Goal: Use online tool/utility: Utilize a website feature to perform a specific function

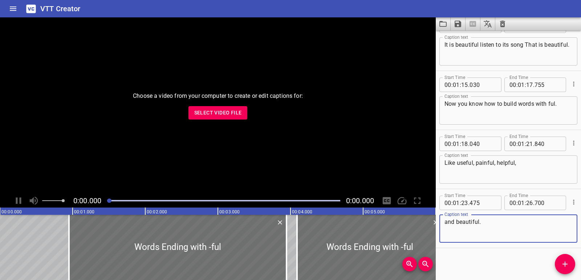
scroll to position [1499, 0]
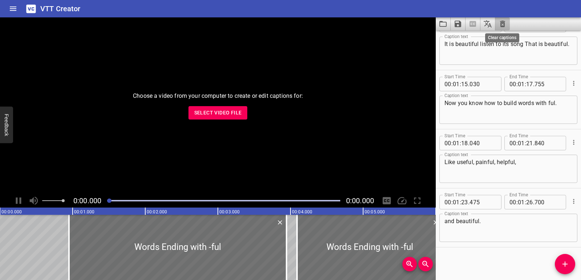
click at [501, 22] on icon "Clear captions" at bounding box center [502, 24] width 5 height 7
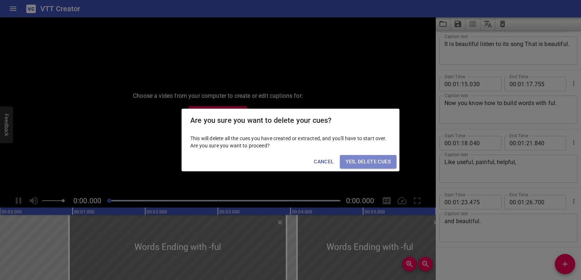
click at [393, 158] on button "Yes, Delete Cues" at bounding box center [368, 161] width 57 height 13
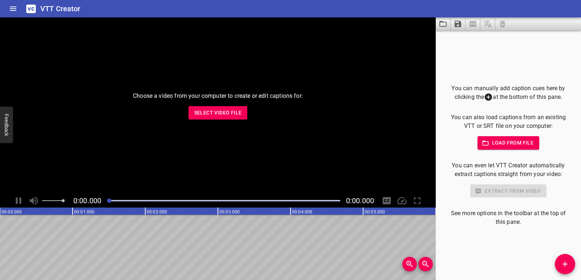
click at [202, 107] on button "Select Video File" at bounding box center [217, 112] width 59 height 13
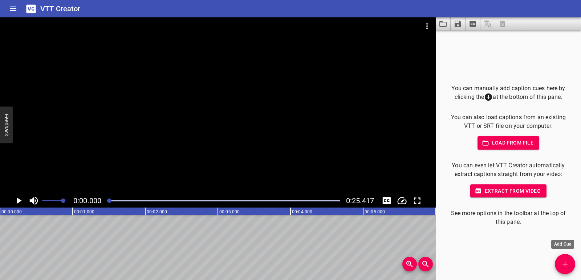
click at [569, 263] on span "Add Cue" at bounding box center [564, 264] width 20 height 9
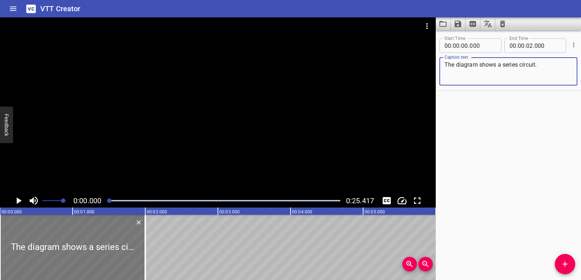
type textarea "The diagram shows a series circuit."
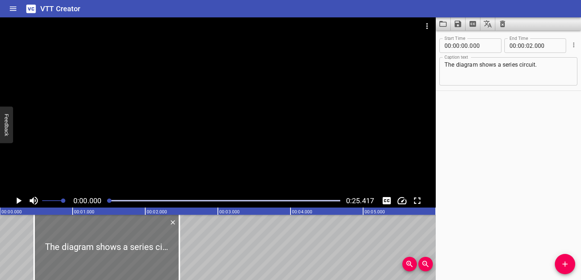
drag, startPoint x: 76, startPoint y: 248, endPoint x: 110, endPoint y: 241, distance: 34.9
click at [110, 241] on div at bounding box center [106, 247] width 145 height 65
type input "470"
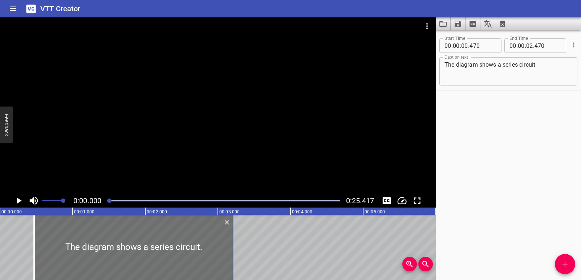
drag, startPoint x: 184, startPoint y: 249, endPoint x: 232, endPoint y: 247, distance: 47.9
click at [232, 247] on div at bounding box center [233, 247] width 7 height 65
type input "03"
type input "215"
click at [20, 202] on icon "Play/Pause" at bounding box center [19, 201] width 5 height 7
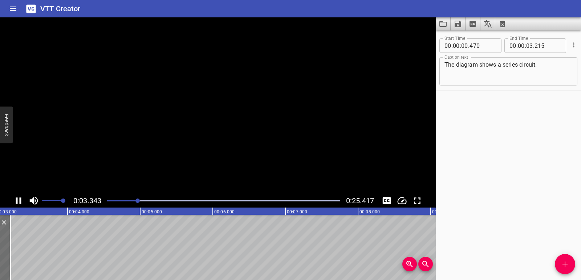
click at [20, 202] on icon "Play/Pause" at bounding box center [18, 201] width 5 height 7
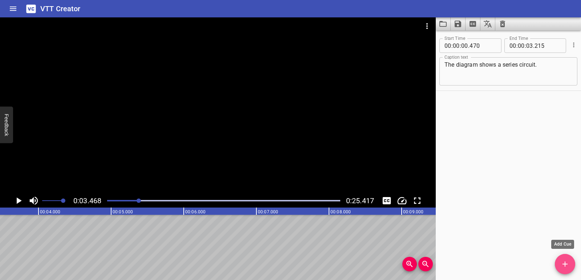
click at [562, 264] on icon "Add Cue" at bounding box center [564, 264] width 9 height 9
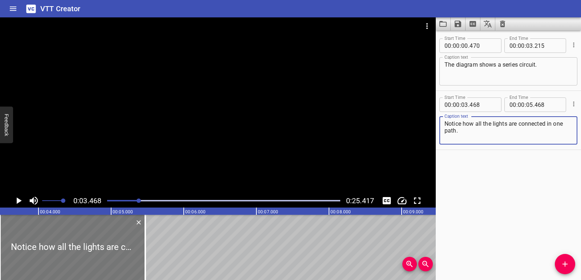
type textarea "Notice how all the lights are connected in one path."
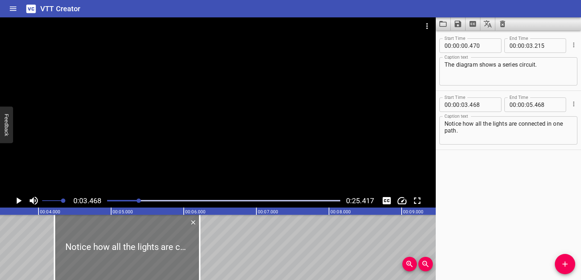
drag, startPoint x: 93, startPoint y: 257, endPoint x: 148, endPoint y: 248, distance: 55.1
click at [148, 248] on div at bounding box center [126, 247] width 145 height 65
type input "04"
type input "218"
type input "06"
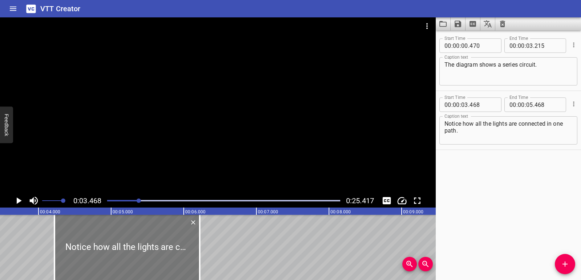
type input "218"
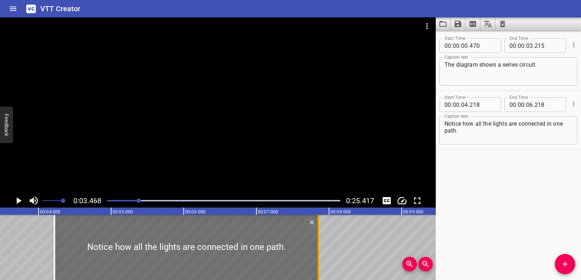
drag, startPoint x: 202, startPoint y: 243, endPoint x: 321, endPoint y: 243, distance: 118.7
click at [321, 243] on div at bounding box center [318, 247] width 7 height 65
type input "07"
type input "853"
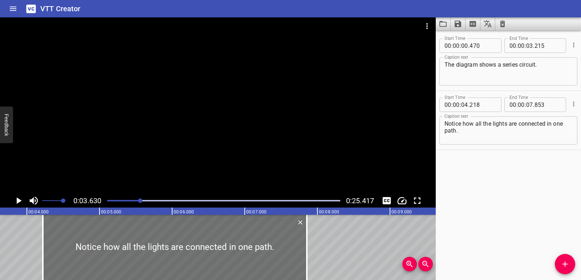
click at [18, 200] on icon "Play/Pause" at bounding box center [19, 201] width 5 height 7
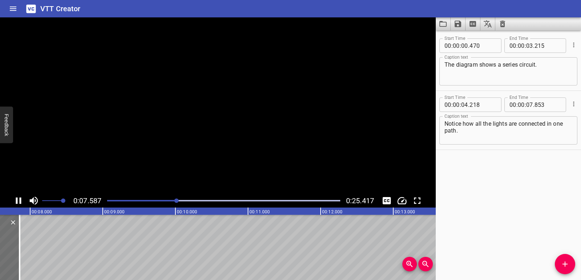
click at [18, 200] on icon "Play/Pause" at bounding box center [18, 201] width 11 height 11
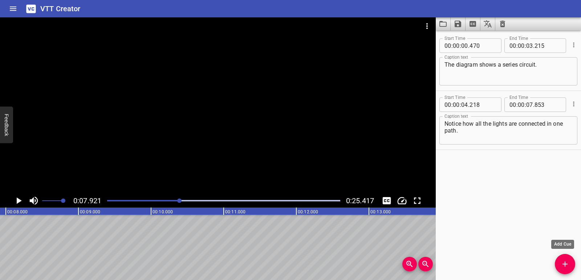
click at [564, 263] on icon "Add Cue" at bounding box center [564, 264] width 9 height 9
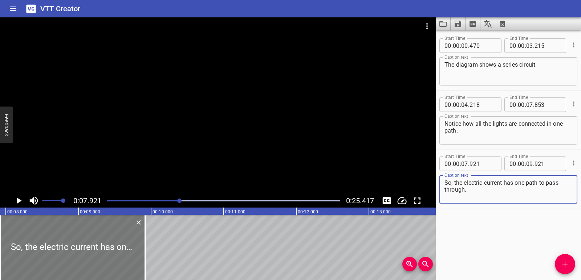
type textarea "So, the electric current has one path to pass through."
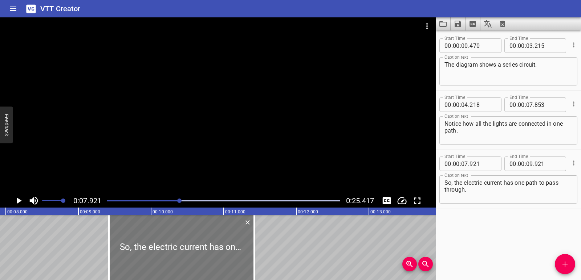
drag, startPoint x: 120, startPoint y: 240, endPoint x: 229, endPoint y: 235, distance: 109.0
click at [229, 235] on div at bounding box center [181, 247] width 145 height 65
type input "09"
type input "421"
type input "11"
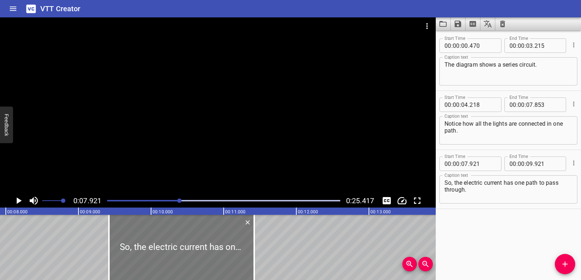
type input "421"
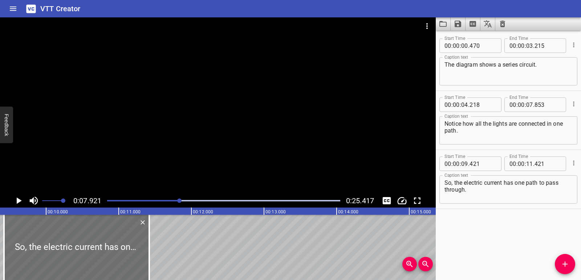
scroll to position [0, 695]
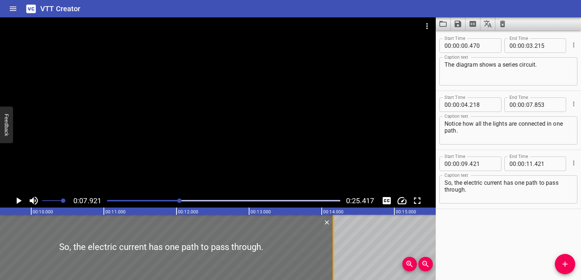
drag, startPoint x: 133, startPoint y: 245, endPoint x: 332, endPoint y: 243, distance: 198.8
click at [332, 243] on div at bounding box center [332, 247] width 7 height 65
type input "14"
type input "161"
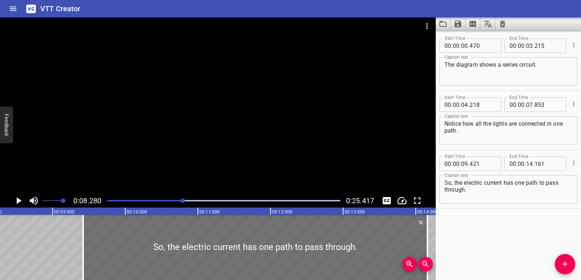
scroll to position [0, 601]
click at [17, 202] on icon "Play/Pause" at bounding box center [19, 201] width 5 height 7
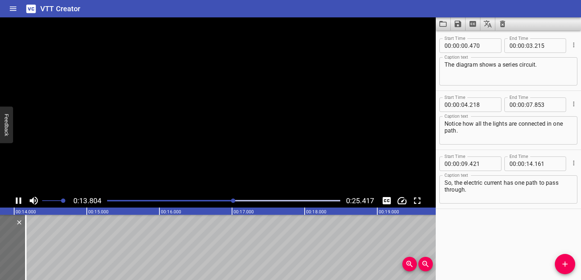
click at [17, 202] on icon "Play/Pause" at bounding box center [18, 201] width 5 height 7
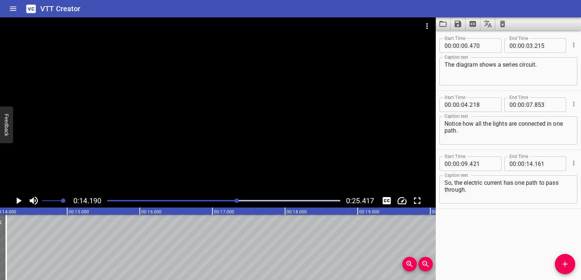
scroll to position [0, 1030]
click at [569, 264] on span "Add Cue" at bounding box center [564, 264] width 20 height 9
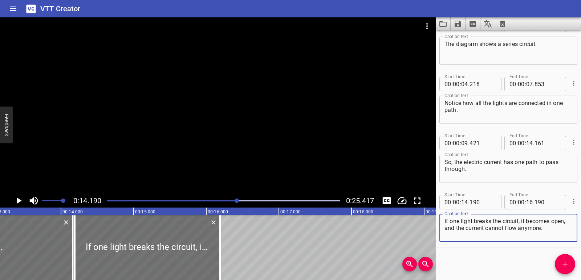
scroll to position [0, 951]
type textarea "If one light breaks the circuit, it becomes open, and the current cannot flow a…"
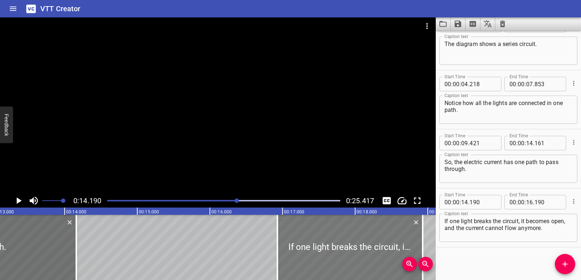
drag, startPoint x: 142, startPoint y: 248, endPoint x: 341, endPoint y: 234, distance: 199.3
click at [341, 234] on div at bounding box center [349, 247] width 145 height 65
type input "16"
type input "930"
type input "18"
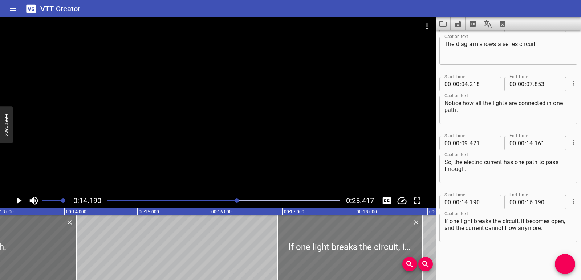
type input "930"
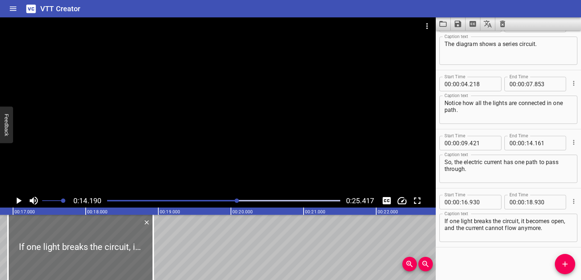
scroll to position [0, 1224]
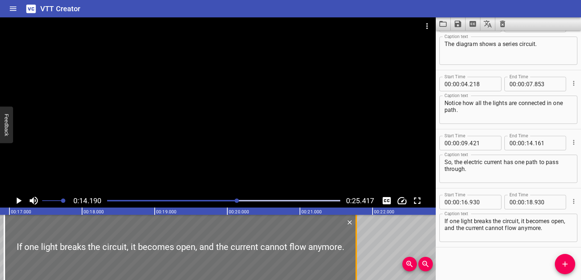
drag, startPoint x: 151, startPoint y: 249, endPoint x: 358, endPoint y: 244, distance: 206.5
click at [358, 244] on div at bounding box center [355, 247] width 7 height 65
type input "21"
type input "775"
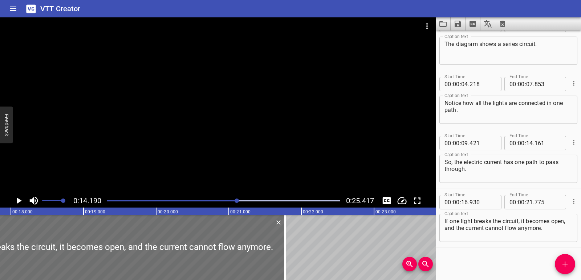
scroll to position [0, 1322]
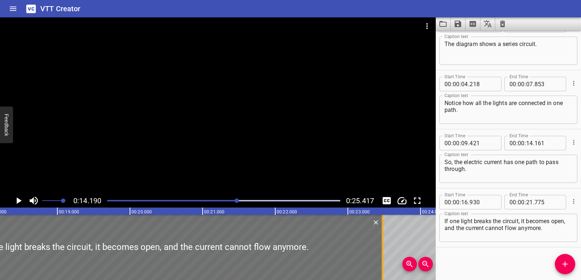
drag, startPoint x: 260, startPoint y: 256, endPoint x: 384, endPoint y: 253, distance: 124.2
click at [384, 253] on div at bounding box center [381, 247] width 7 height 65
type input "23"
type input "485"
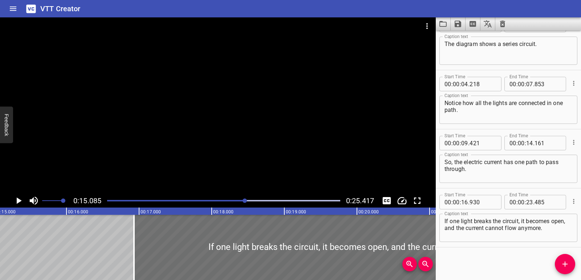
click at [18, 199] on icon "Play/Pause" at bounding box center [19, 201] width 5 height 7
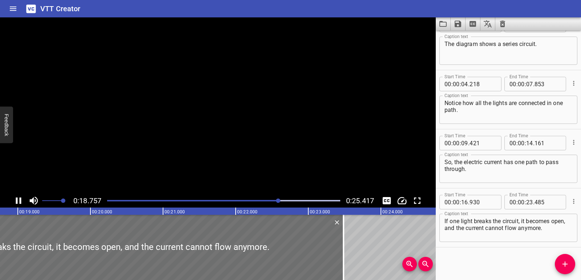
click at [18, 199] on icon "Play/Pause" at bounding box center [18, 201] width 11 height 11
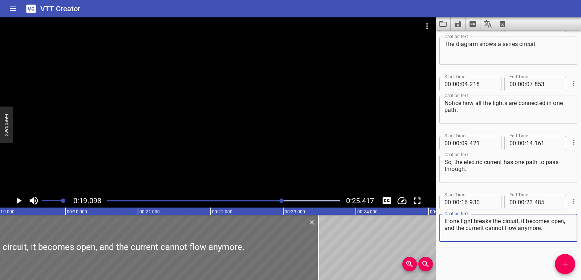
drag, startPoint x: 460, startPoint y: 229, endPoint x: 560, endPoint y: 229, distance: 100.5
click at [560, 229] on textarea "If one light breaks the circuit, it becomes open, and the current cannot flow a…" at bounding box center [508, 228] width 128 height 21
type textarea "If one light breaks the circuit, it becomes open,"
click at [20, 202] on icon "Play/Pause" at bounding box center [19, 201] width 5 height 7
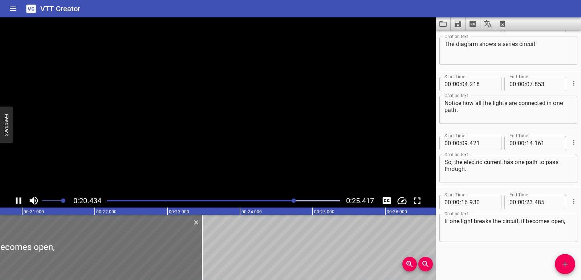
click at [20, 202] on icon "Play/Pause" at bounding box center [18, 201] width 5 height 7
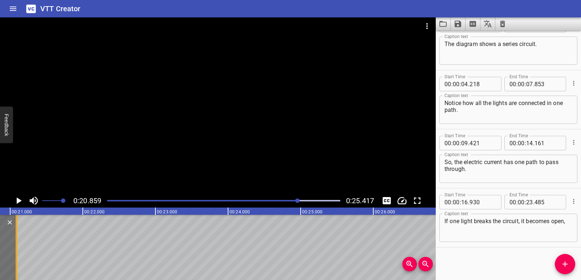
drag, startPoint x: 191, startPoint y: 261, endPoint x: 17, endPoint y: 254, distance: 174.3
click at [17, 254] on div at bounding box center [16, 247] width 1 height 65
type input "21"
type input "085"
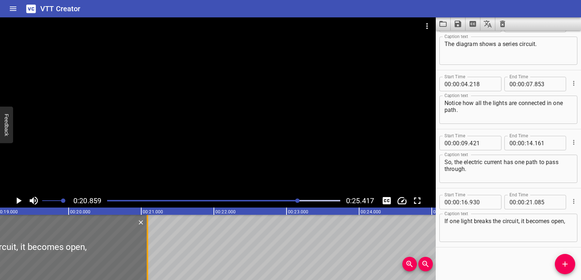
scroll to position [0, 1379]
drag, startPoint x: 150, startPoint y: 260, endPoint x: 130, endPoint y: 254, distance: 21.1
click at [130, 254] on div at bounding box center [130, 247] width 1 height 65
type input "20"
type input "805"
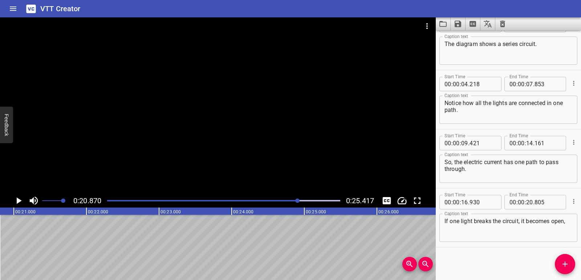
scroll to position [0, 1515]
click at [567, 271] on button "Add Cue" at bounding box center [564, 264] width 20 height 20
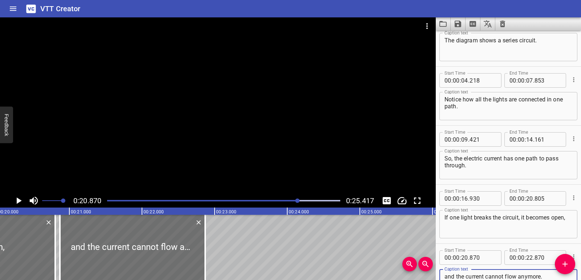
scroll to position [0, 1425]
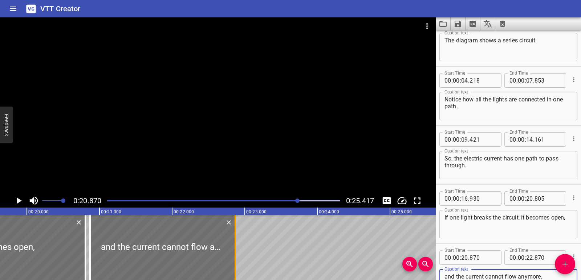
type textarea "and the current cannot flow anymore."
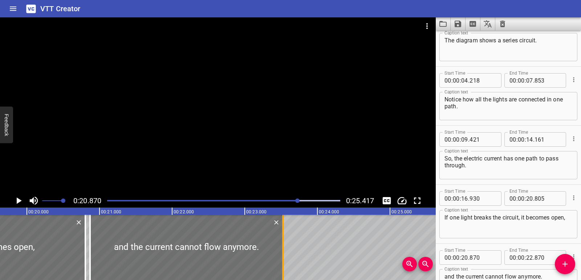
drag, startPoint x: 239, startPoint y: 254, endPoint x: 284, endPoint y: 253, distance: 44.6
click at [284, 253] on div at bounding box center [282, 247] width 7 height 65
type input "23"
type input "525"
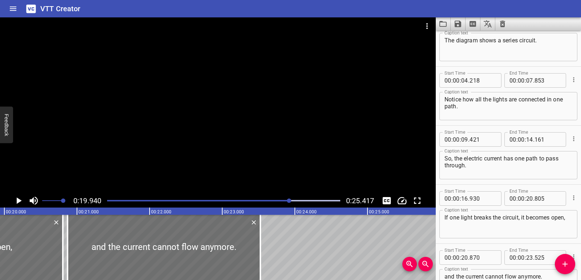
click at [19, 200] on icon "Play/Pause" at bounding box center [19, 201] width 5 height 7
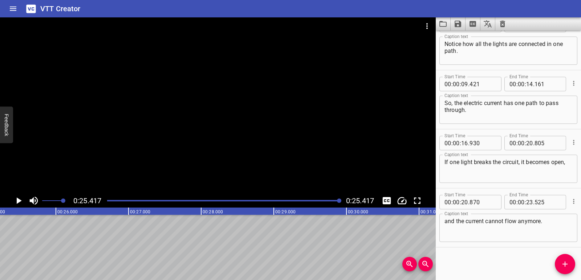
scroll to position [0, 1844]
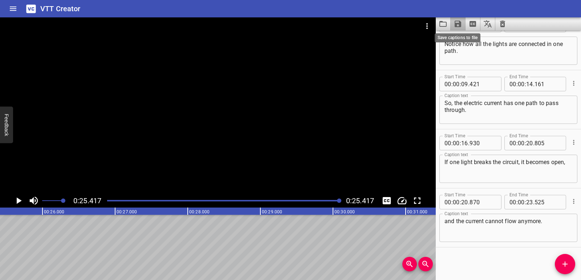
click at [460, 25] on icon "Save captions to file" at bounding box center [457, 24] width 7 height 7
click at [465, 39] on li "Save to VTT file" at bounding box center [476, 39] width 53 height 13
click at [423, 28] on icon "Video Options" at bounding box center [426, 26] width 9 height 9
click at [427, 30] on li "Select New Video File..." at bounding box center [454, 26] width 72 height 13
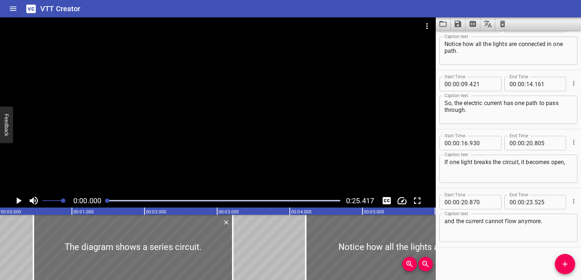
scroll to position [0, 0]
click at [504, 27] on icon "Clear captions" at bounding box center [502, 24] width 9 height 9
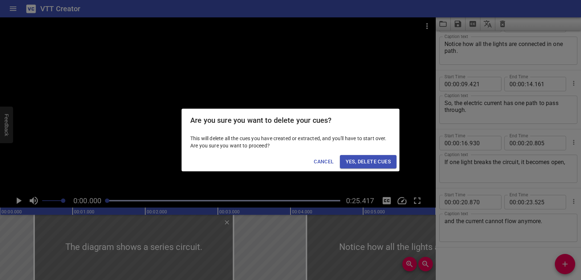
click at [374, 160] on span "Yes, Delete Cues" at bounding box center [367, 161] width 45 height 9
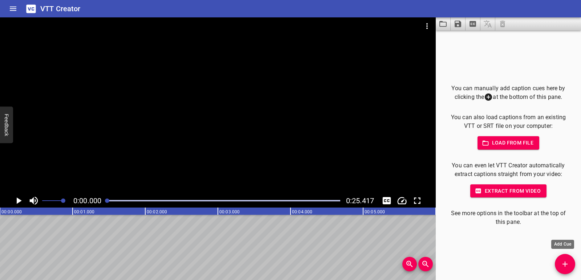
click at [562, 261] on icon "Add Cue" at bounding box center [564, 264] width 9 height 9
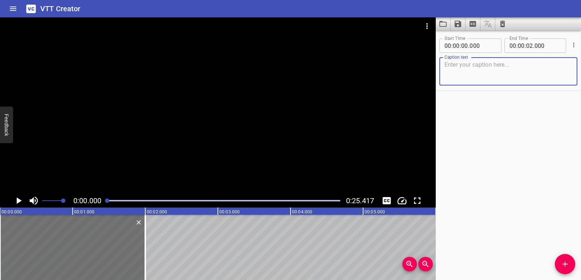
click at [18, 205] on icon "Play/Pause" at bounding box center [18, 201] width 11 height 11
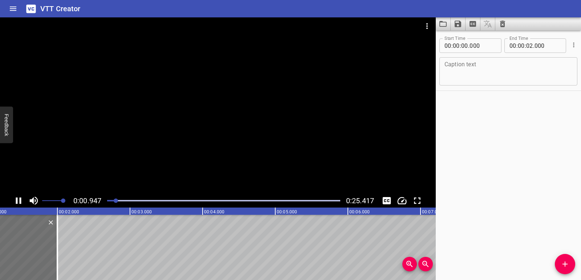
click at [18, 204] on icon "Play/Pause" at bounding box center [18, 201] width 11 height 11
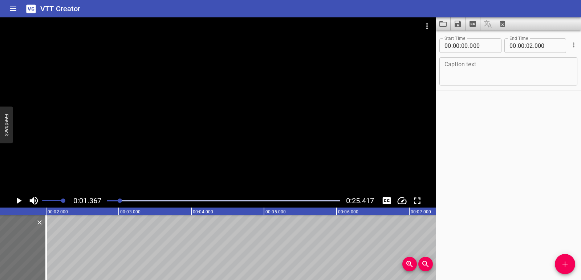
click at [463, 76] on textarea at bounding box center [508, 71] width 128 height 21
paste textarea "The lights you see here are connected in parallel."
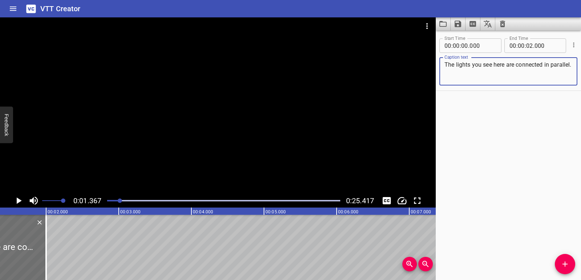
scroll to position [0, 0]
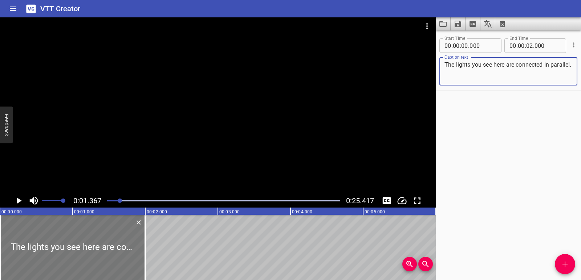
type textarea "The lights you see here are connected in parallel."
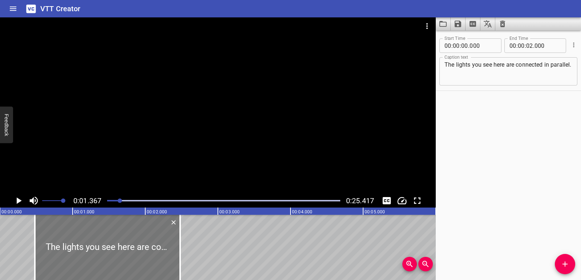
drag, startPoint x: 89, startPoint y: 251, endPoint x: 114, endPoint y: 249, distance: 25.2
click at [114, 249] on div at bounding box center [107, 247] width 145 height 65
type input "480"
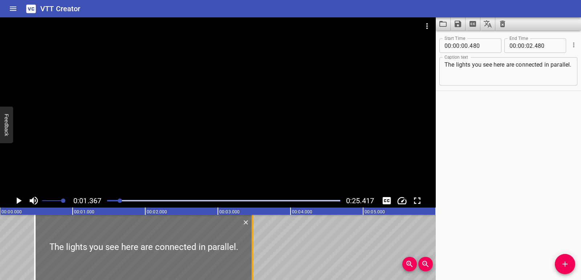
drag, startPoint x: 180, startPoint y: 246, endPoint x: 250, endPoint y: 244, distance: 70.8
click at [250, 244] on div at bounding box center [252, 247] width 7 height 65
type input "03"
type input "475"
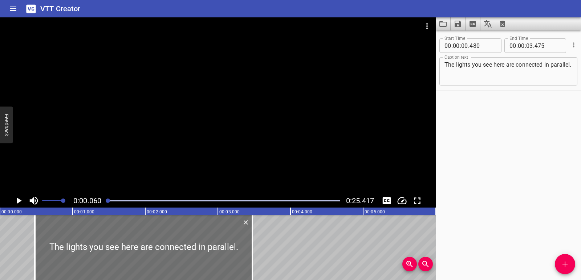
scroll to position [0, 4]
click at [21, 203] on icon "Play/Pause" at bounding box center [18, 201] width 11 height 11
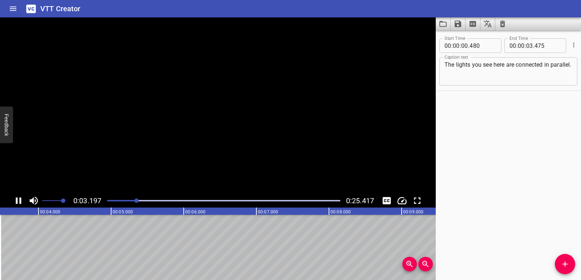
click at [21, 203] on icon "Play/Pause" at bounding box center [18, 201] width 5 height 7
click at [562, 261] on icon "Add Cue" at bounding box center [564, 264] width 9 height 9
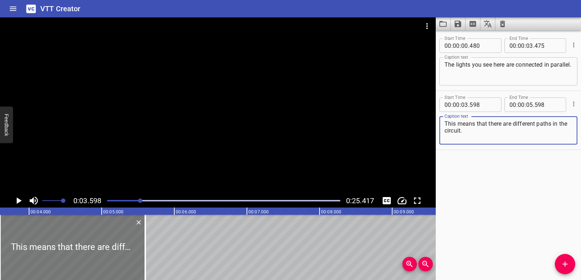
type textarea "This means that there are different paths in the circuit."
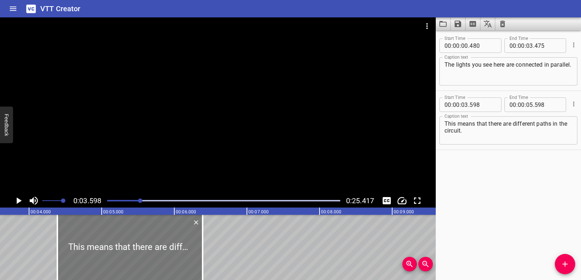
drag, startPoint x: 73, startPoint y: 251, endPoint x: 129, endPoint y: 251, distance: 55.5
click at [129, 251] on div at bounding box center [129, 247] width 145 height 65
type input "04"
type input "388"
type input "06"
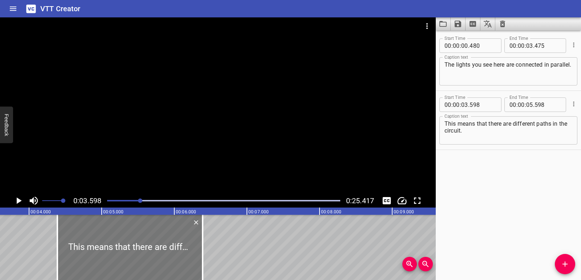
type input "388"
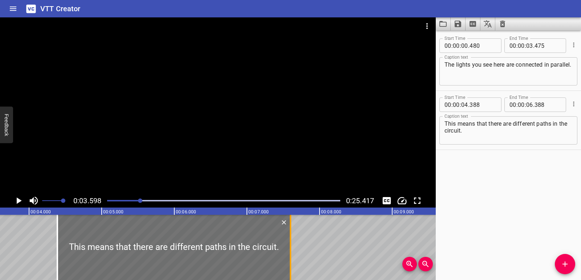
drag, startPoint x: 203, startPoint y: 253, endPoint x: 291, endPoint y: 251, distance: 87.8
click at [291, 251] on div at bounding box center [290, 247] width 1 height 65
type input "07"
type input "598"
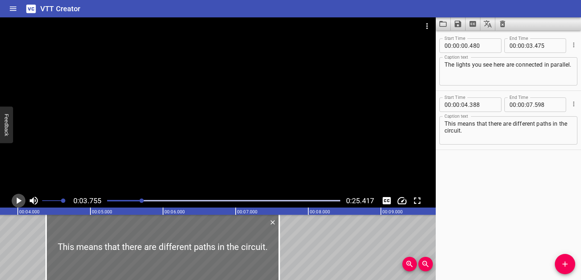
click at [19, 201] on icon "Play/Pause" at bounding box center [19, 201] width 5 height 7
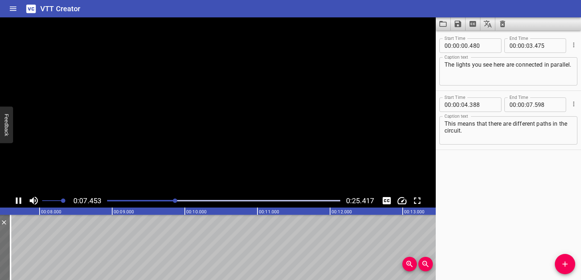
click at [19, 201] on icon "Play/Pause" at bounding box center [18, 201] width 11 height 11
click at [562, 262] on icon "Add Cue" at bounding box center [564, 264] width 9 height 9
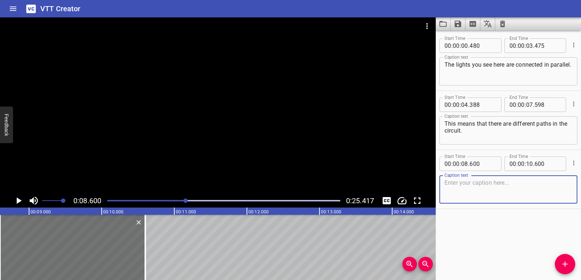
paste textarea "In this circuit, each light has its own path."
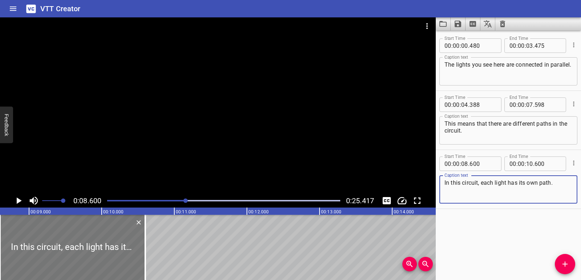
type textarea "In this circuit, each light has its own path."
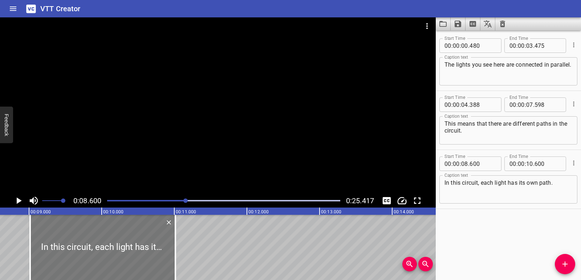
drag, startPoint x: 64, startPoint y: 265, endPoint x: 94, endPoint y: 261, distance: 30.3
click at [94, 261] on div at bounding box center [102, 247] width 145 height 65
type input "09"
type input "015"
type input "11"
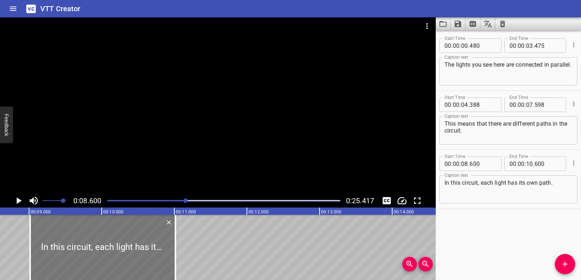
type input "015"
click at [93, 261] on div at bounding box center [101, 247] width 145 height 65
type input "08"
type input "1000"
type input "10"
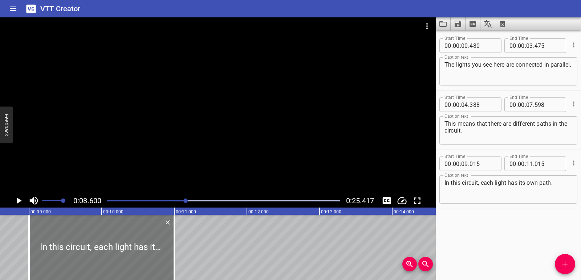
type input "1000"
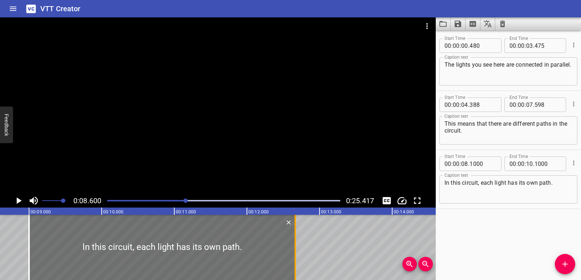
drag, startPoint x: 174, startPoint y: 256, endPoint x: 295, endPoint y: 255, distance: 120.8
click at [295, 255] on div at bounding box center [294, 247] width 1 height 65
type input "12"
type input "665"
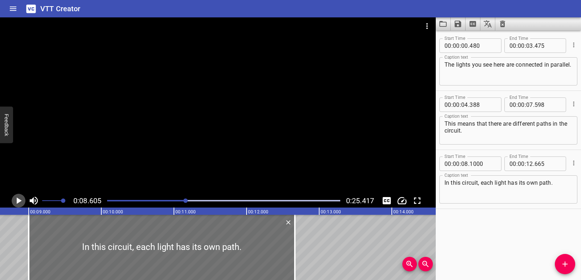
click at [16, 201] on icon "Play/Pause" at bounding box center [18, 201] width 11 height 11
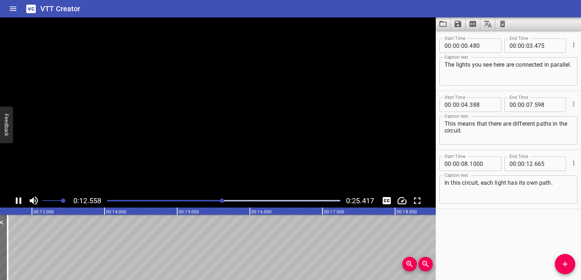
click at [16, 201] on icon "Play/Pause" at bounding box center [18, 201] width 5 height 7
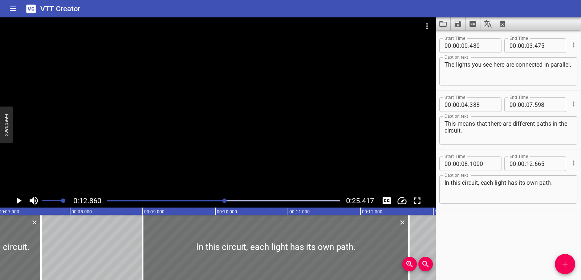
scroll to position [0, 507]
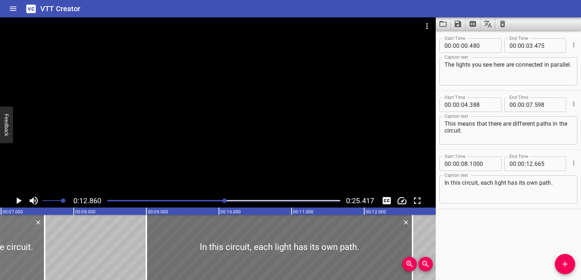
click at [15, 201] on icon "Play/Pause" at bounding box center [18, 201] width 11 height 11
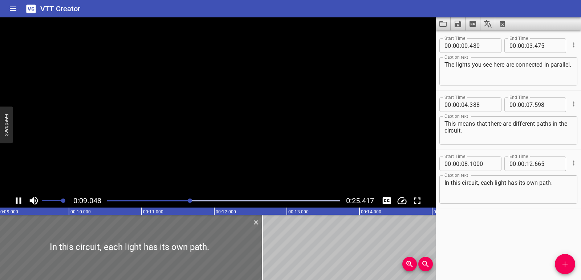
click at [15, 201] on icon "Play/Pause" at bounding box center [18, 201] width 11 height 11
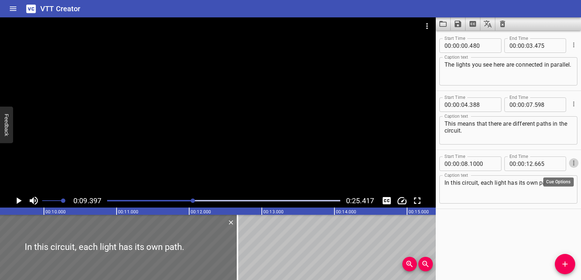
click at [570, 164] on icon "Cue Options" at bounding box center [573, 163] width 7 height 7
click at [556, 178] on li "Delete Cue" at bounding box center [542, 176] width 63 height 13
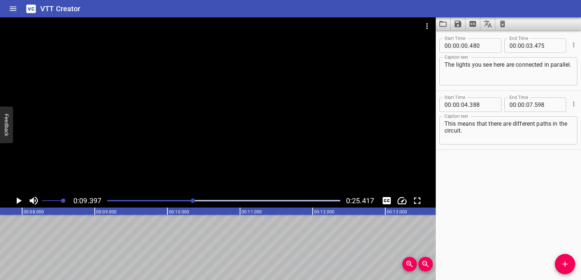
drag, startPoint x: 565, startPoint y: 266, endPoint x: 551, endPoint y: 249, distance: 22.4
click at [565, 267] on icon "Add Cue" at bounding box center [564, 264] width 5 height 5
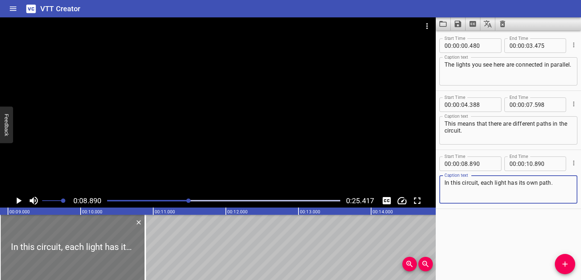
type textarea "In this circuit, each light has its own path."
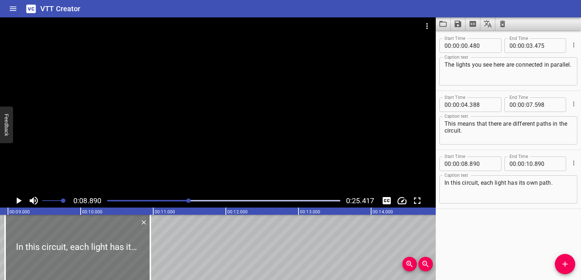
drag, startPoint x: 97, startPoint y: 257, endPoint x: 102, endPoint y: 254, distance: 5.5
click at [102, 254] on div at bounding box center [77, 247] width 145 height 65
type input "960"
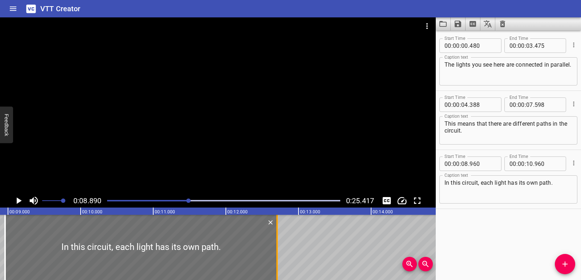
drag, startPoint x: 149, startPoint y: 250, endPoint x: 275, endPoint y: 250, distance: 126.6
click at [275, 250] on div at bounding box center [276, 247] width 7 height 65
type input "12"
type input "705"
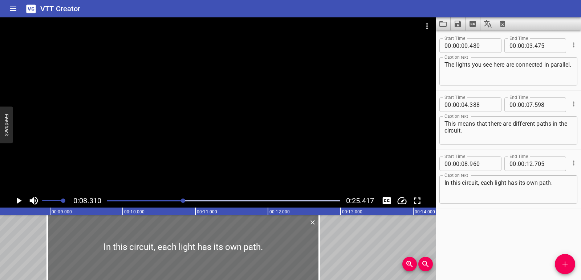
click at [19, 202] on icon "Play/Pause" at bounding box center [19, 201] width 5 height 7
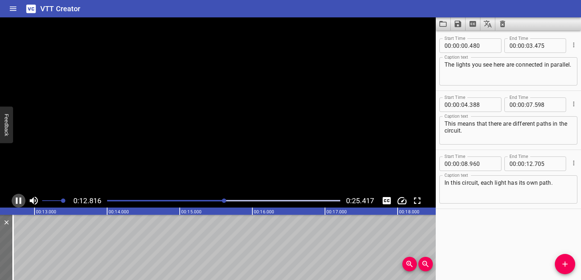
click at [19, 202] on icon "Play/Pause" at bounding box center [18, 201] width 11 height 11
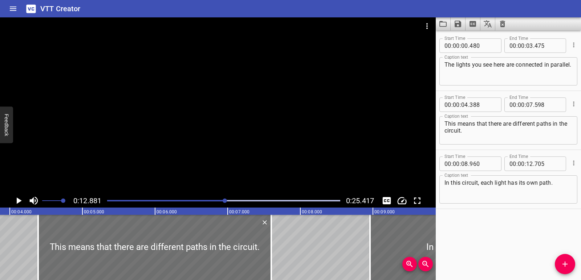
scroll to position [0, 273]
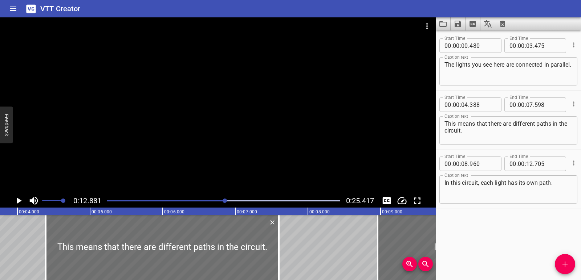
drag, startPoint x: 0, startPoint y: 250, endPoint x: 1, endPoint y: 234, distance: 16.0
click at [18, 195] on button "Play/Pause" at bounding box center [19, 201] width 14 height 14
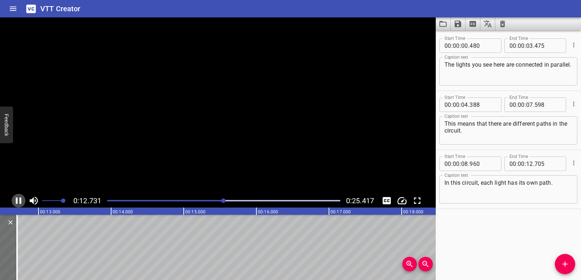
click at [22, 197] on icon "Play/Pause" at bounding box center [18, 201] width 11 height 11
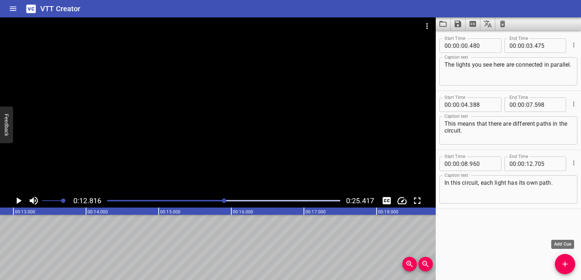
click at [569, 265] on span "Add Cue" at bounding box center [564, 264] width 20 height 9
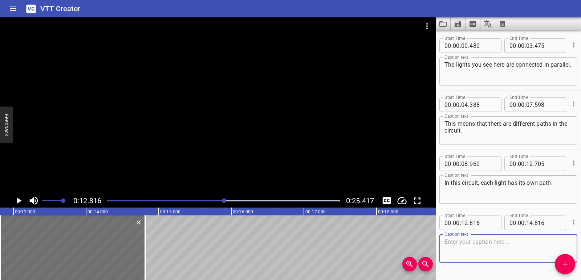
paste textarea "So, when the path of one light is broken, the electric current can pass through…"
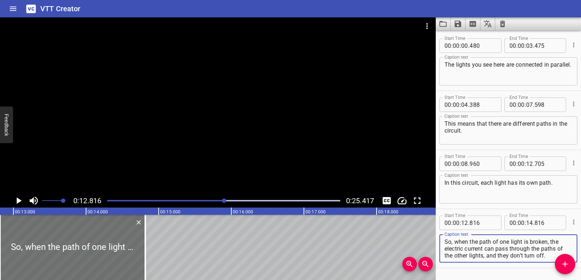
scroll to position [0, 855]
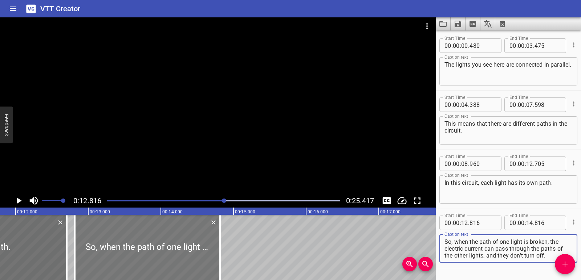
type textarea "So, when the path of one light is broken, the electric current can pass through…"
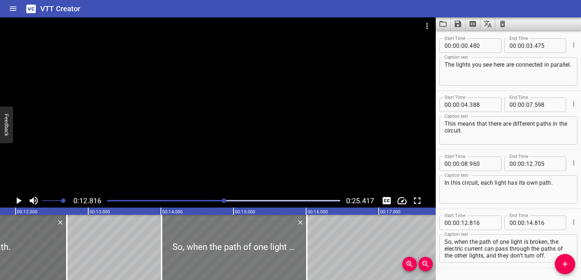
drag, startPoint x: 149, startPoint y: 258, endPoint x: 235, endPoint y: 251, distance: 86.6
click at [235, 251] on div at bounding box center [233, 247] width 145 height 65
type input "14"
type input "011"
type input "16"
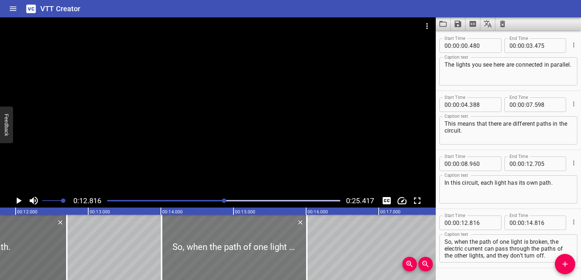
type input "011"
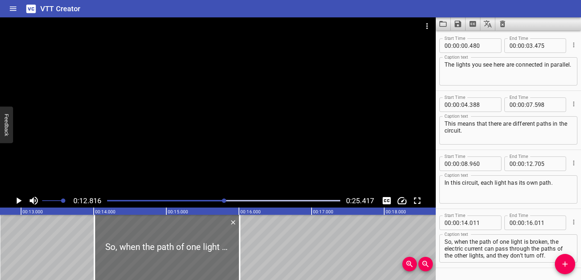
scroll to position [0, 938]
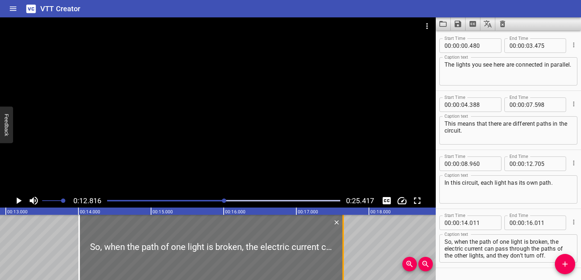
drag, startPoint x: 222, startPoint y: 241, endPoint x: 341, endPoint y: 238, distance: 118.7
click at [341, 238] on div at bounding box center [342, 247] width 7 height 65
type input "17"
type input "646"
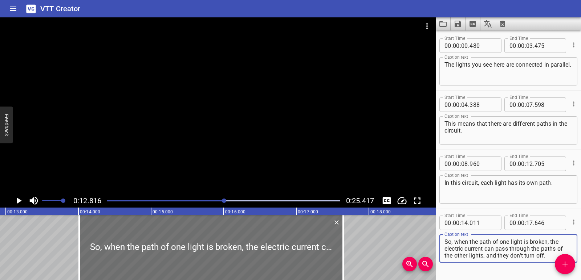
drag, startPoint x: 550, startPoint y: 241, endPoint x: 551, endPoint y: 254, distance: 13.4
click at [551, 254] on textarea "So, when the path of one light is broken, the electric current can pass through…" at bounding box center [508, 249] width 128 height 21
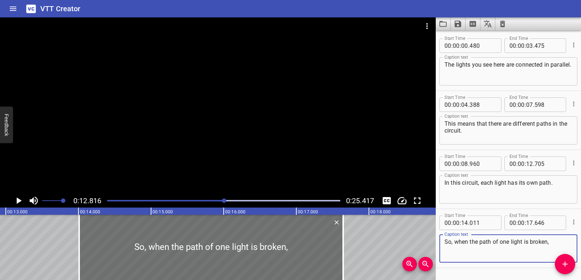
type textarea "So, when the path of one light is broken,"
drag, startPoint x: 0, startPoint y: 259, endPoint x: 3, endPoint y: 254, distance: 6.0
click at [20, 203] on icon "Play/Pause" at bounding box center [18, 201] width 11 height 11
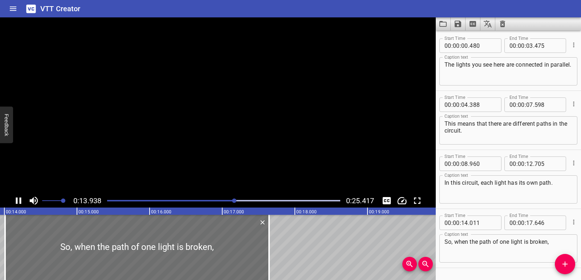
scroll to position [21, 0]
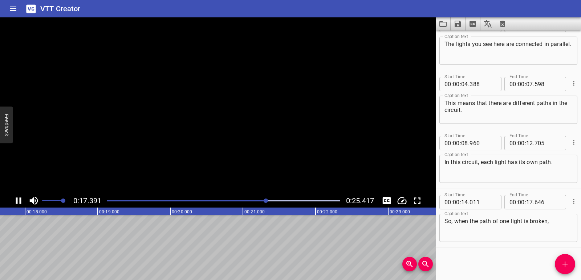
click at [20, 203] on icon "Play/Pause" at bounding box center [18, 201] width 5 height 7
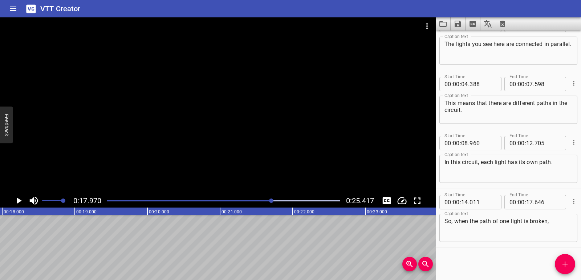
click at [563, 264] on icon "Add Cue" at bounding box center [564, 264] width 9 height 9
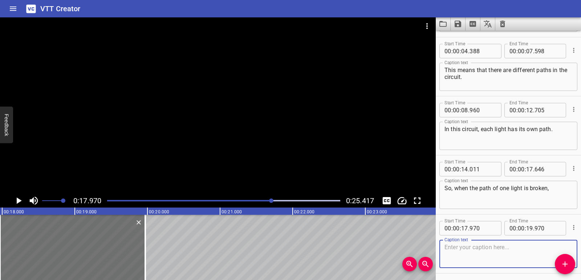
scroll to position [80, 0]
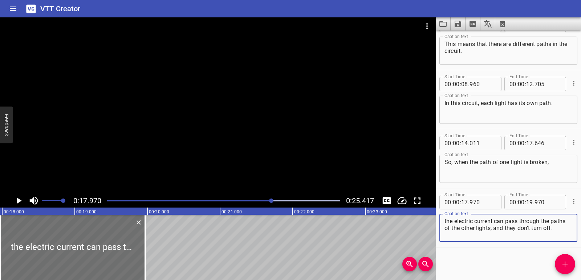
drag, startPoint x: 509, startPoint y: 229, endPoint x: 546, endPoint y: 237, distance: 38.6
click at [546, 237] on textarea "the electric current can pass through the paths of the other lights, and they d…" at bounding box center [508, 228] width 128 height 21
type textarea "the electric current can pass through the paths of the other lights,"
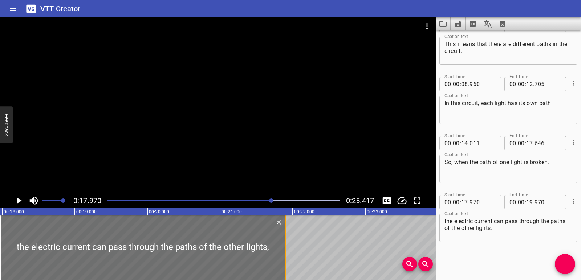
drag, startPoint x: 145, startPoint y: 249, endPoint x: 285, endPoint y: 245, distance: 140.1
click at [285, 245] on div at bounding box center [284, 247] width 1 height 65
type input "21"
type input "900"
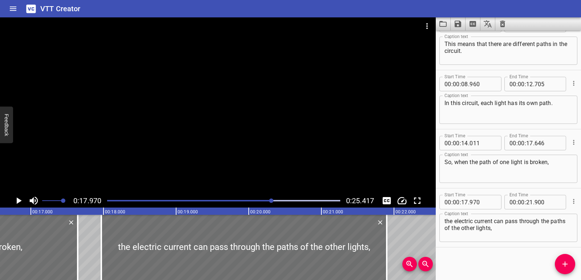
scroll to position [0, 1184]
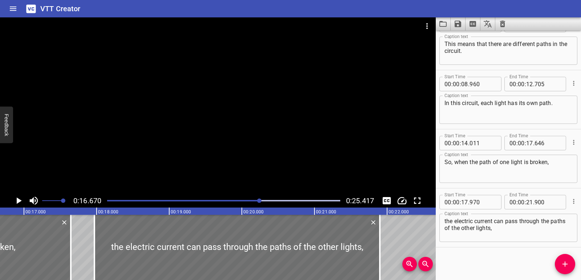
click at [21, 202] on icon "Play/Pause" at bounding box center [18, 201] width 11 height 11
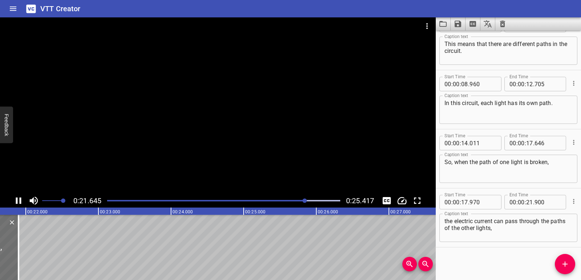
click at [20, 201] on icon "Play/Pause" at bounding box center [18, 201] width 5 height 7
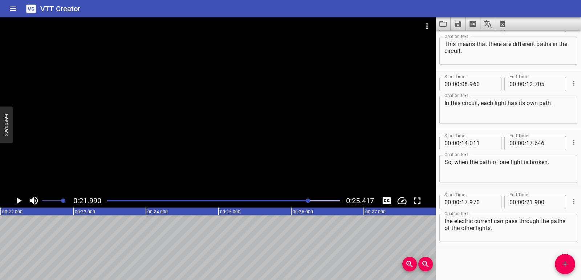
scroll to position [0, 1528]
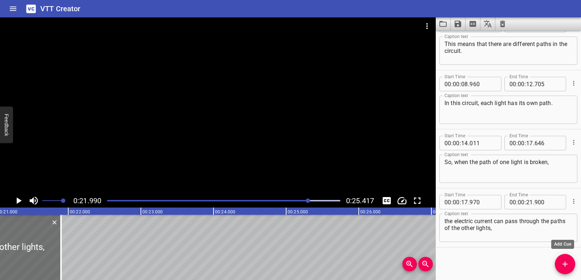
click at [568, 262] on icon "Add Cue" at bounding box center [564, 264] width 9 height 9
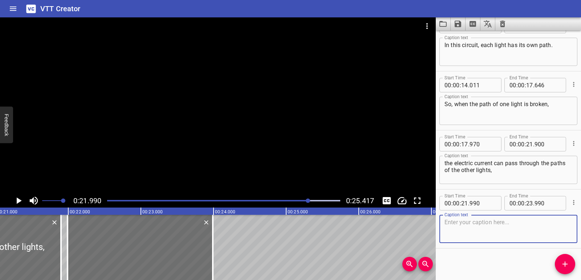
scroll to position [139, 0]
click at [446, 223] on textarea "and they don’t turn off." at bounding box center [508, 228] width 128 height 21
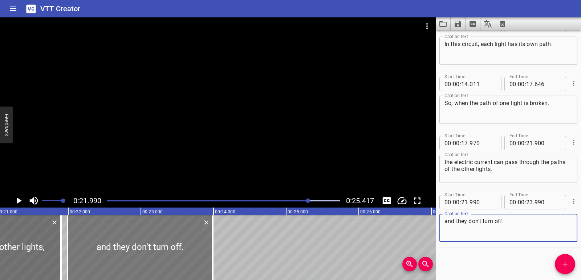
type textarea "and they don’t turn off."
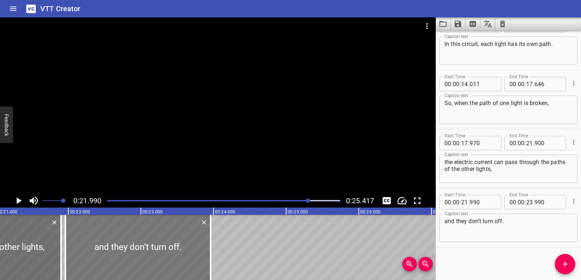
click at [139, 257] on div at bounding box center [137, 247] width 145 height 65
type input "960"
drag, startPoint x: 208, startPoint y: 253, endPoint x: 205, endPoint y: 254, distance: 3.9
click at [205, 254] on div at bounding box center [206, 247] width 7 height 65
type input "910"
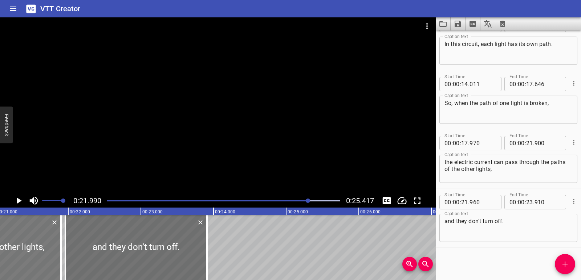
click at [16, 201] on icon "Play/Pause" at bounding box center [18, 201] width 11 height 11
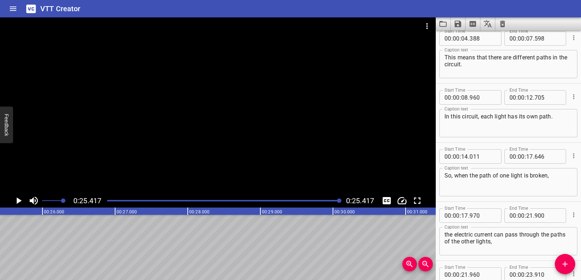
scroll to position [30, 0]
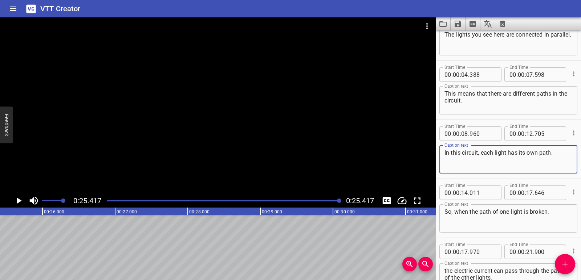
drag, startPoint x: 451, startPoint y: 155, endPoint x: 432, endPoint y: 154, distance: 19.2
click at [432, 154] on main "0:25.417 0:25.417 00:00.000 00:01.000 00:02.000 00:03.000 00:04.000 00:05.000 0…" at bounding box center [290, 148] width 581 height 263
click at [483, 162] on textarea "In this circuit, each light has its own path." at bounding box center [508, 159] width 128 height 21
click at [459, 25] on icon "Save captions to file" at bounding box center [457, 24] width 7 height 7
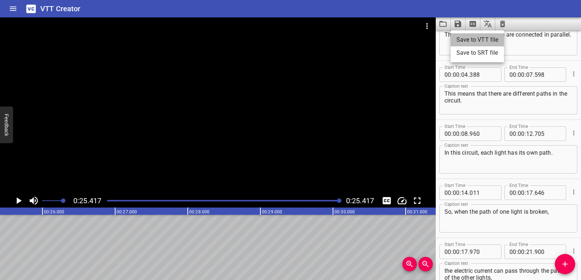
click at [465, 41] on li "Save to VTT file" at bounding box center [476, 39] width 53 height 13
click at [423, 25] on icon "Video Options" at bounding box center [426, 26] width 9 height 9
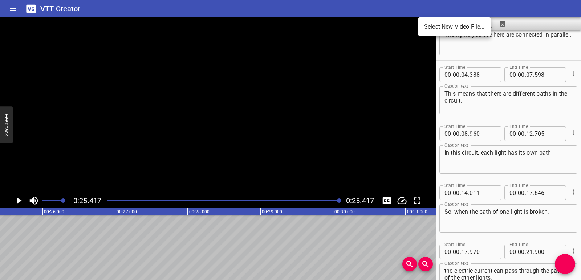
click at [409, 40] on div at bounding box center [290, 140] width 581 height 280
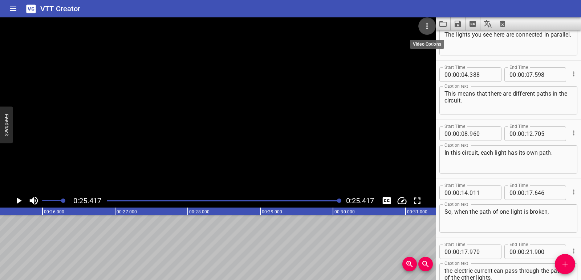
click at [420, 31] on button "Video Options" at bounding box center [426, 25] width 17 height 17
click at [421, 30] on li "Select New Video File..." at bounding box center [454, 26] width 72 height 13
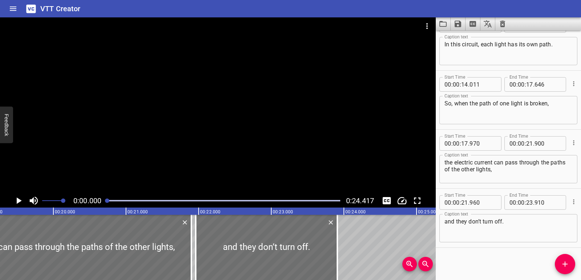
scroll to position [139, 0]
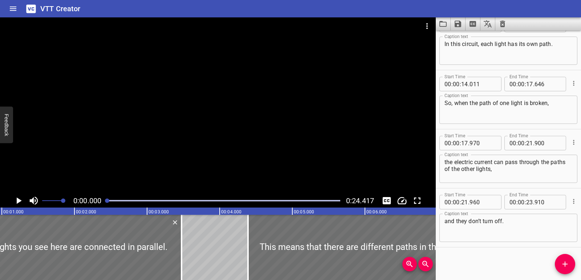
click at [499, 28] on icon "Clear captions" at bounding box center [502, 24] width 9 height 9
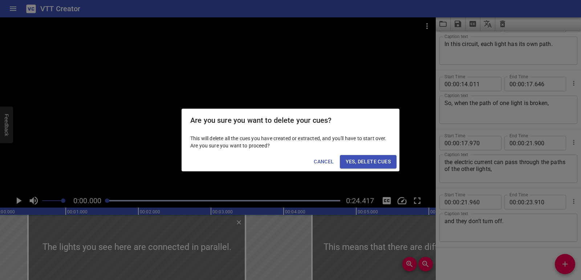
scroll to position [0, 0]
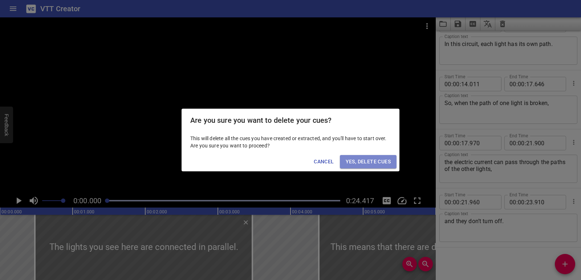
click at [378, 160] on span "Yes, Delete Cues" at bounding box center [367, 161] width 45 height 9
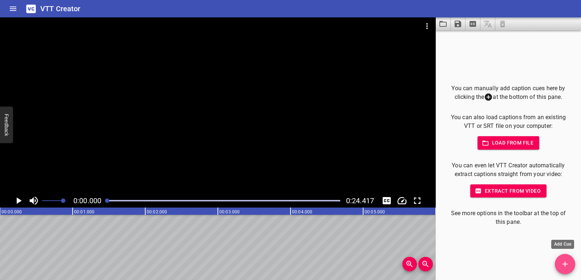
click at [562, 267] on icon "Add Cue" at bounding box center [564, 264] width 9 height 9
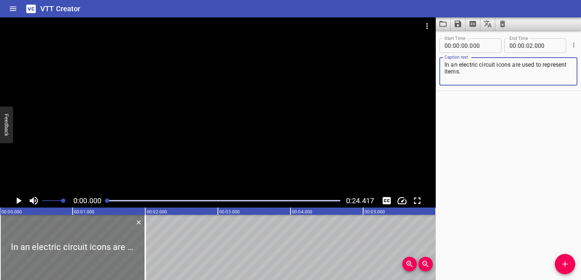
type textarea "In an electric circuit icons are used to represent items."
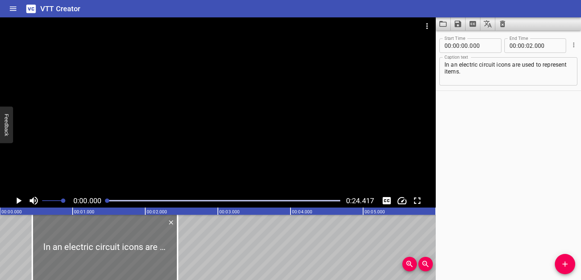
drag, startPoint x: 112, startPoint y: 237, endPoint x: 145, endPoint y: 235, distance: 32.3
click at [145, 235] on div at bounding box center [104, 247] width 145 height 65
type input "445"
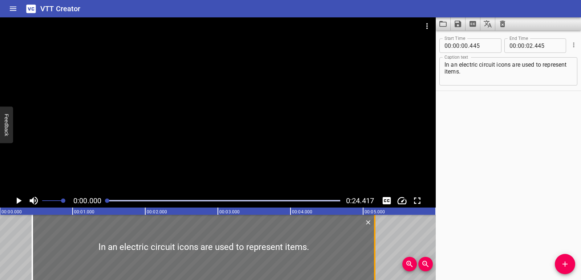
drag, startPoint x: 177, startPoint y: 239, endPoint x: 374, endPoint y: 238, distance: 197.0
click at [374, 238] on div at bounding box center [374, 247] width 1 height 65
type input "05"
type input "160"
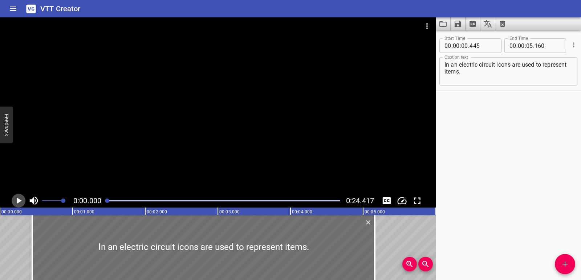
click at [18, 204] on icon "Play/Pause" at bounding box center [18, 201] width 11 height 11
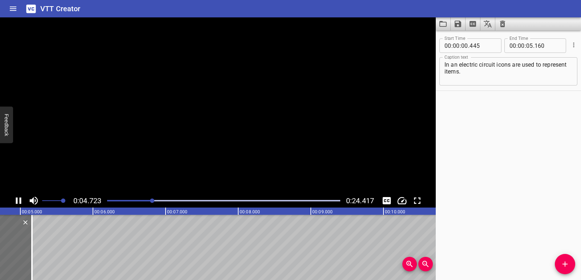
click at [18, 204] on icon "Play/Pause" at bounding box center [18, 201] width 11 height 11
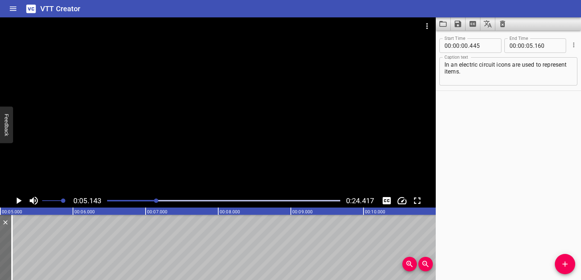
scroll to position [0, 373]
click at [566, 265] on icon "Add Cue" at bounding box center [564, 264] width 5 height 5
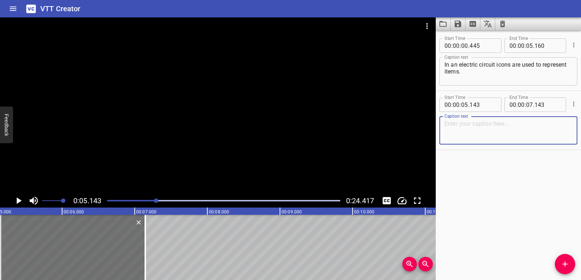
paste textarea "This icon represents a resistor like a light bulb."
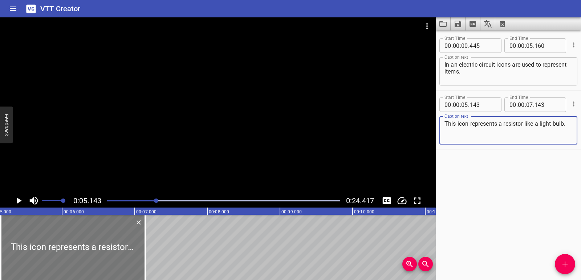
type textarea "This icon represents a resistor like a light bulb."
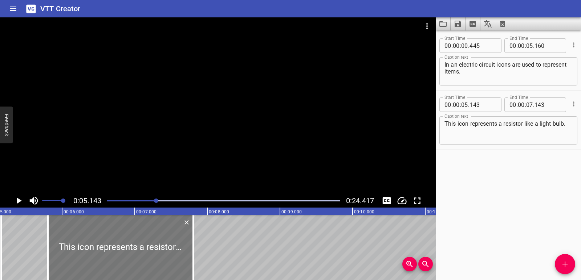
drag, startPoint x: 97, startPoint y: 230, endPoint x: 144, endPoint y: 238, distance: 48.6
click at [144, 238] on div at bounding box center [120, 247] width 145 height 65
type input "803"
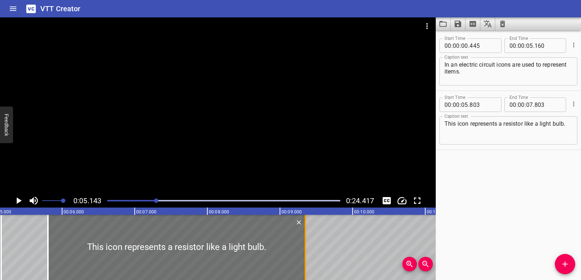
drag, startPoint x: 190, startPoint y: 249, endPoint x: 303, endPoint y: 246, distance: 112.5
click at [303, 246] on div at bounding box center [305, 247] width 7 height 65
type input "09"
type input "353"
click at [0, 239] on div at bounding box center [0, 247] width 7 height 65
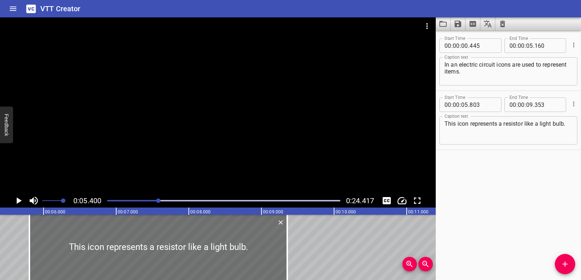
click at [19, 199] on icon "Play/Pause" at bounding box center [19, 201] width 5 height 7
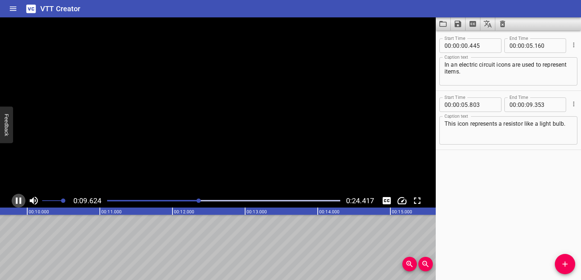
click at [19, 199] on icon "Play/Pause" at bounding box center [18, 201] width 11 height 11
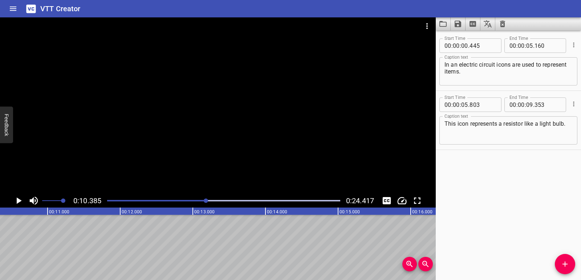
scroll to position [0, 754]
click at [566, 265] on icon "Add Cue" at bounding box center [564, 264] width 5 height 5
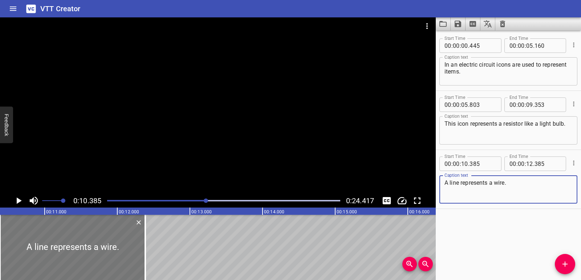
type textarea "A line represents a wire."
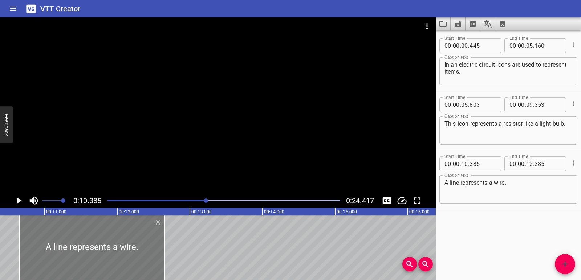
drag, startPoint x: 93, startPoint y: 239, endPoint x: 100, endPoint y: 239, distance: 6.9
click at [100, 239] on div at bounding box center [91, 247] width 145 height 65
type input "650"
click at [102, 242] on div at bounding box center [91, 247] width 145 height 65
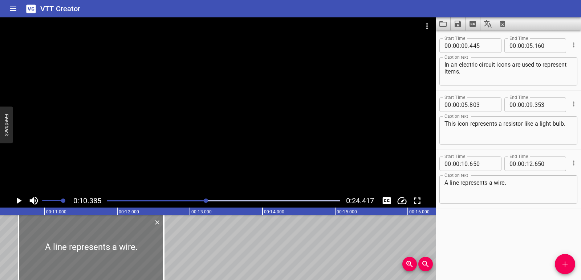
type input "625"
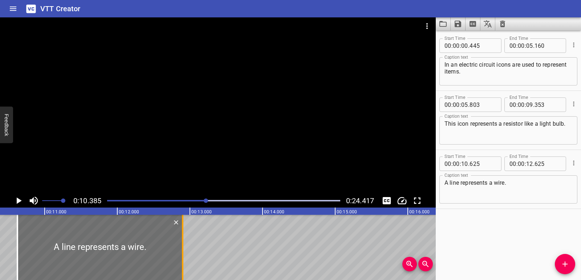
drag, startPoint x: 161, startPoint y: 248, endPoint x: 181, endPoint y: 247, distance: 20.0
click at [181, 247] on div at bounding box center [182, 247] width 7 height 65
type input "900"
click at [19, 201] on icon "Play/Pause" at bounding box center [19, 201] width 5 height 7
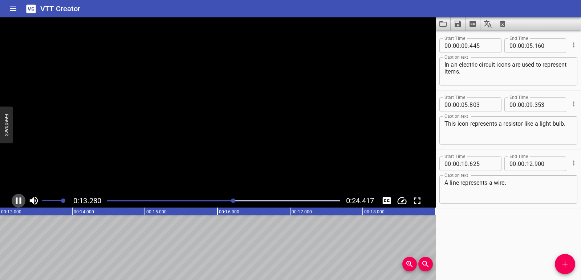
click at [19, 201] on icon "Play/Pause" at bounding box center [18, 201] width 11 height 11
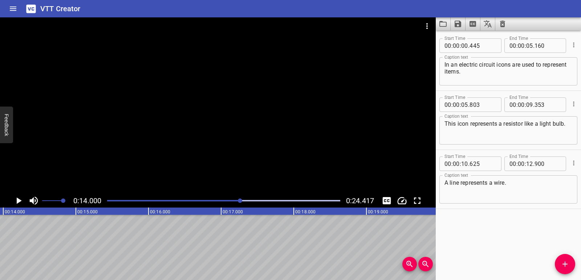
scroll to position [0, 1016]
click at [572, 265] on span "Add Cue" at bounding box center [564, 264] width 20 height 9
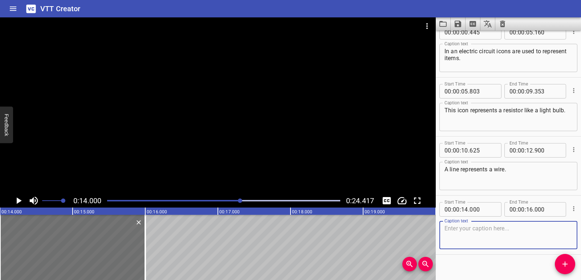
scroll to position [21, 0]
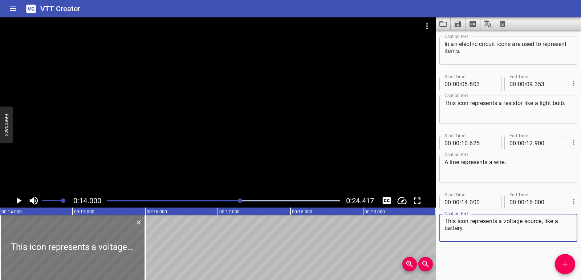
type textarea "This icon represents a voltage source, like a battery."
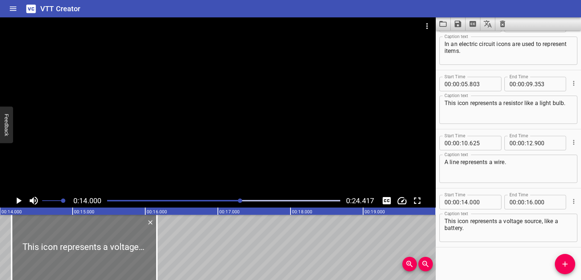
drag, startPoint x: 104, startPoint y: 237, endPoint x: 116, endPoint y: 235, distance: 11.8
click at [116, 235] on div at bounding box center [84, 247] width 145 height 65
type input "160"
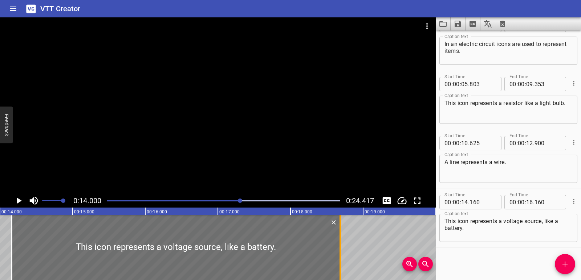
drag, startPoint x: 158, startPoint y: 242, endPoint x: 341, endPoint y: 242, distance: 183.2
click at [341, 242] on div at bounding box center [339, 247] width 7 height 65
type input "18"
type input "685"
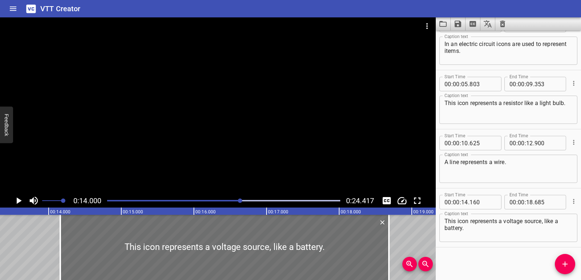
drag, startPoint x: 29, startPoint y: 242, endPoint x: 25, endPoint y: 208, distance: 34.1
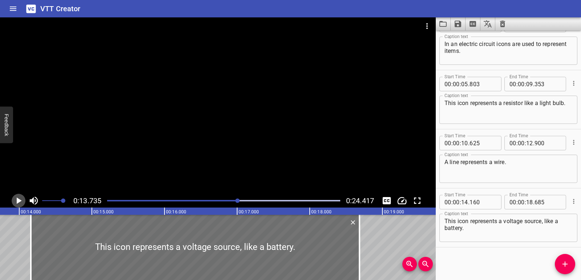
click at [20, 200] on icon "Play/Pause" at bounding box center [19, 201] width 5 height 7
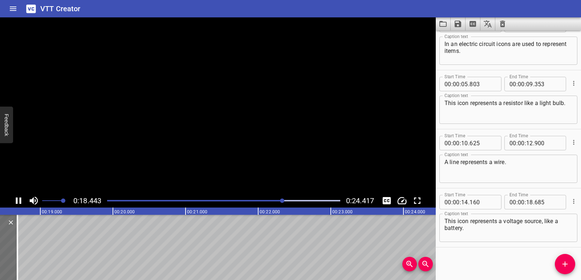
click at [20, 200] on icon "Play/Pause" at bounding box center [18, 201] width 5 height 7
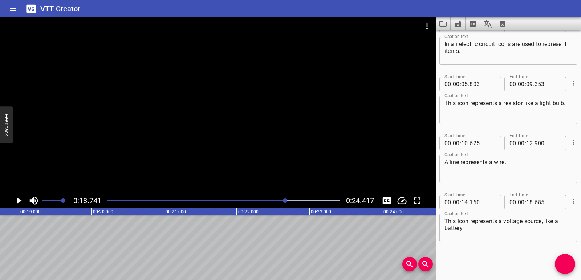
click at [568, 263] on icon "Add Cue" at bounding box center [564, 264] width 9 height 9
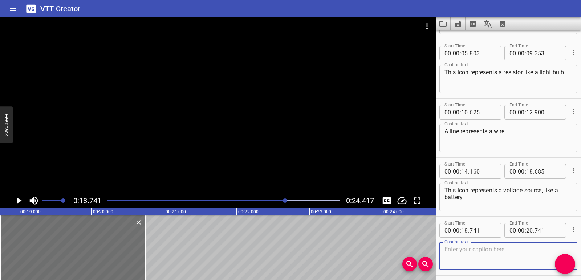
scroll to position [80, 0]
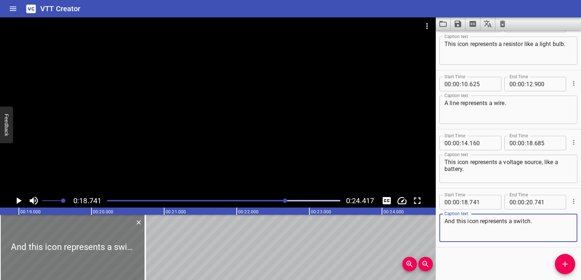
type textarea "And this icon represents a switch."
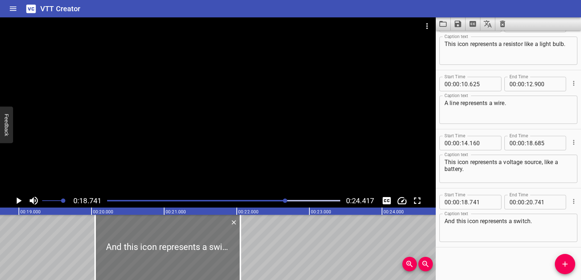
drag, startPoint x: 79, startPoint y: 255, endPoint x: 174, endPoint y: 254, distance: 95.1
click at [174, 254] on div at bounding box center [167, 247] width 145 height 65
type input "20"
type input "051"
type input "22"
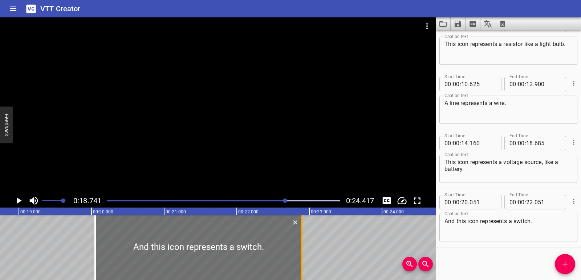
drag, startPoint x: 238, startPoint y: 245, endPoint x: 299, endPoint y: 244, distance: 61.3
click at [299, 244] on div at bounding box center [301, 247] width 7 height 65
type input "896"
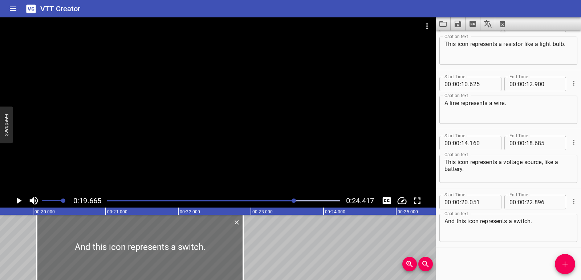
scroll to position [0, 1427]
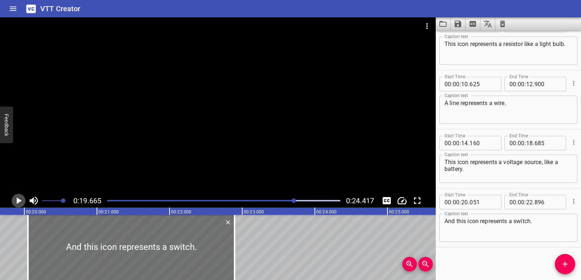
click at [17, 201] on icon "Play/Pause" at bounding box center [19, 201] width 5 height 7
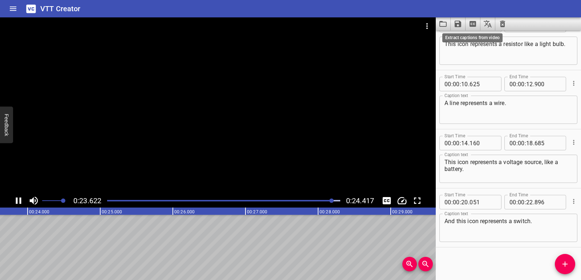
click at [472, 25] on icon "Extract captions from video" at bounding box center [472, 24] width 7 height 6
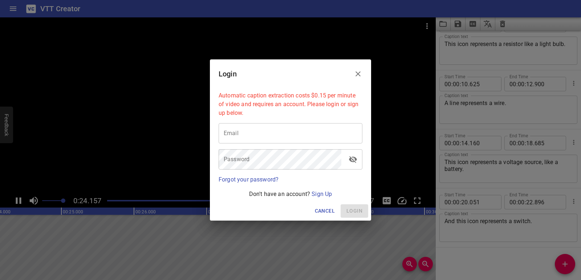
scroll to position [0, 1772]
click at [357, 75] on icon "Close" at bounding box center [357, 73] width 5 height 5
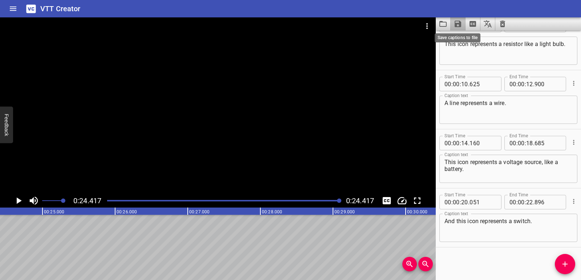
click at [455, 25] on icon "Save captions to file" at bounding box center [457, 24] width 7 height 7
click at [457, 42] on li "Save to VTT file" at bounding box center [476, 39] width 53 height 13
